Goal: Book appointment/travel/reservation

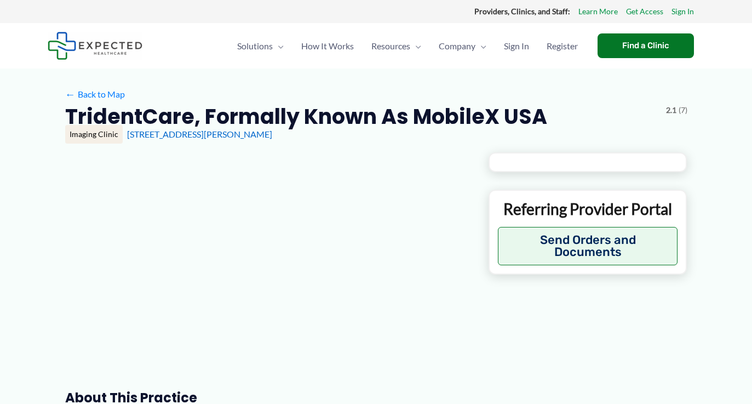
type input "**********"
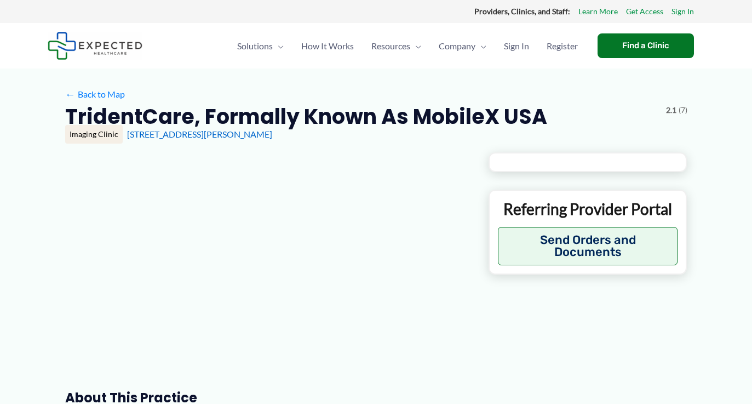
type input "**********"
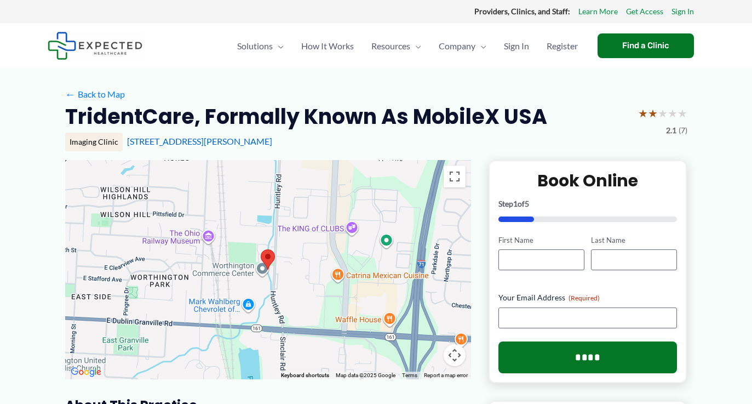
click at [671, 129] on span "2.1" at bounding box center [671, 130] width 10 height 14
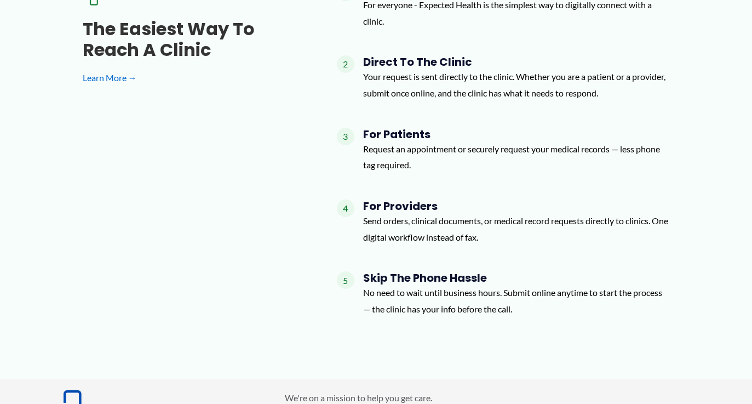
scroll to position [1615, 0]
